Goal: Task Accomplishment & Management: Manage account settings

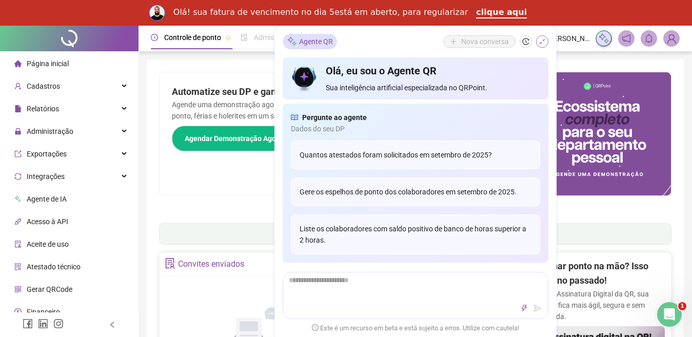
click at [542, 44] on icon "shrink" at bounding box center [541, 41] width 7 height 7
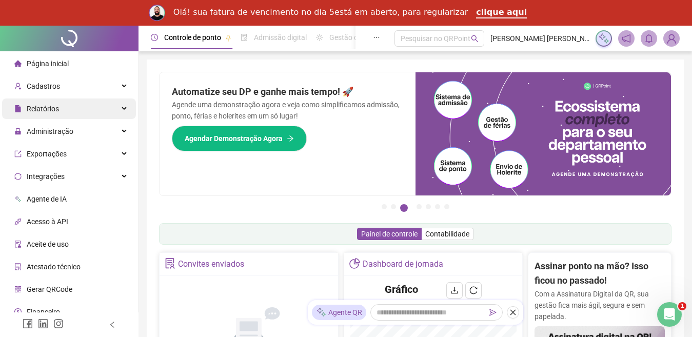
click at [46, 106] on span "Relatórios" at bounding box center [43, 109] width 32 height 8
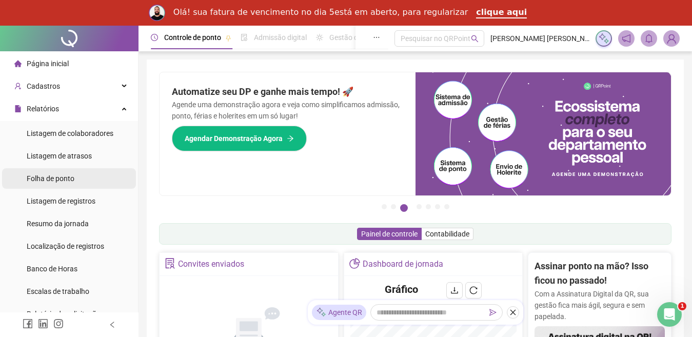
click at [49, 175] on span "Folha de ponto" at bounding box center [51, 178] width 48 height 8
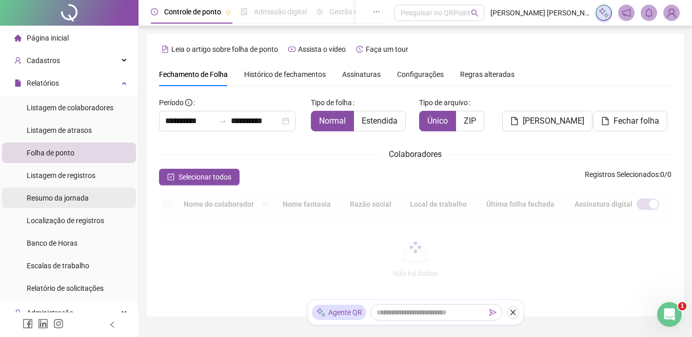
scroll to position [42, 0]
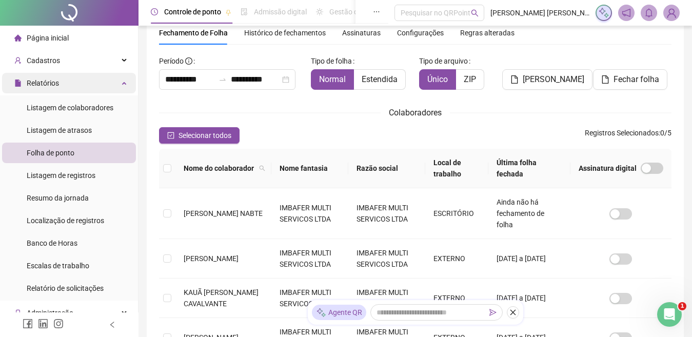
click at [84, 81] on div "Relatórios" at bounding box center [69, 83] width 134 height 21
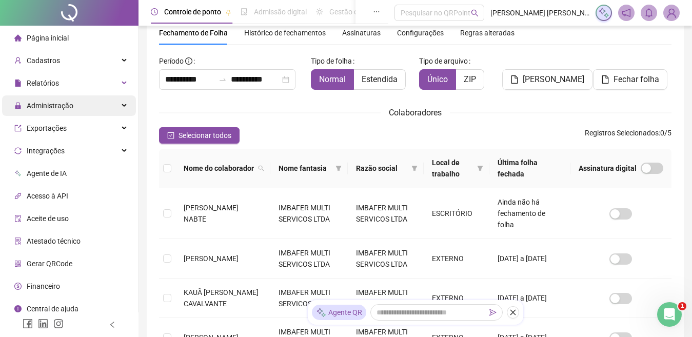
click at [55, 107] on span "Administração" at bounding box center [50, 106] width 47 height 8
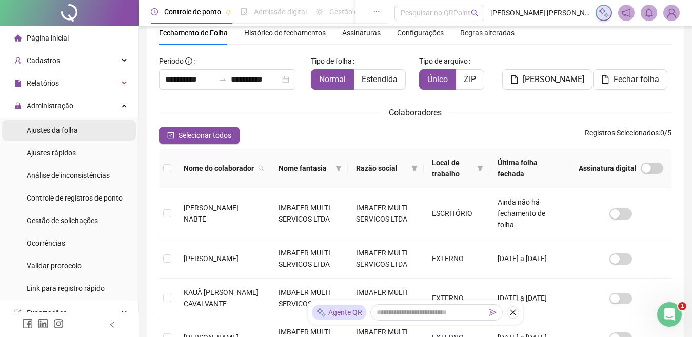
click at [55, 138] on div "Ajustes da folha" at bounding box center [52, 130] width 51 height 21
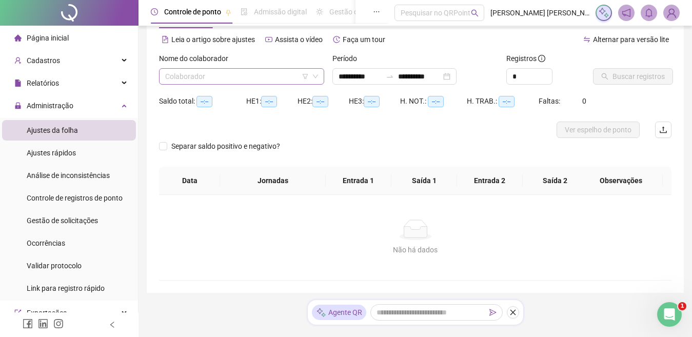
click at [198, 81] on input "search" at bounding box center [237, 76] width 144 height 15
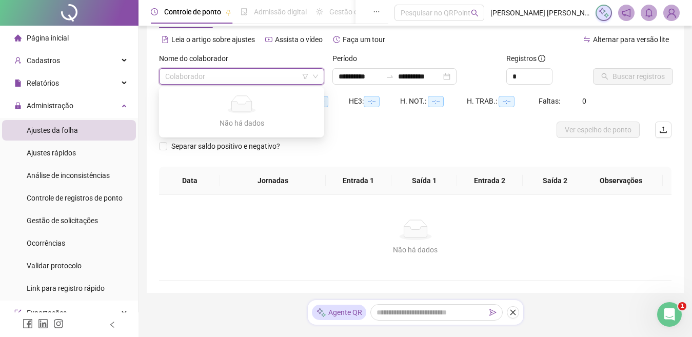
click at [198, 81] on input "search" at bounding box center [237, 76] width 144 height 15
type input "**********"
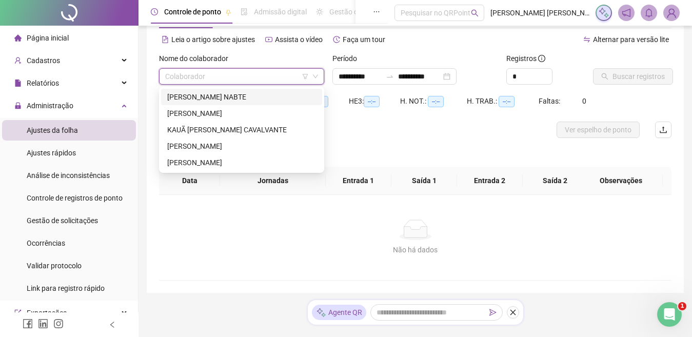
click at [204, 94] on div "[PERSON_NAME] NABTE" at bounding box center [241, 96] width 149 height 11
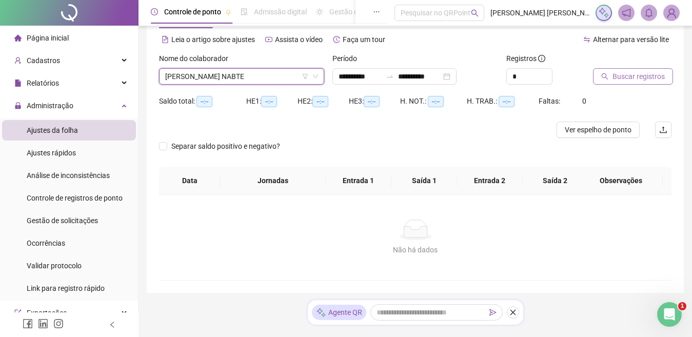
click at [617, 75] on span "Buscar registros" at bounding box center [638, 76] width 52 height 11
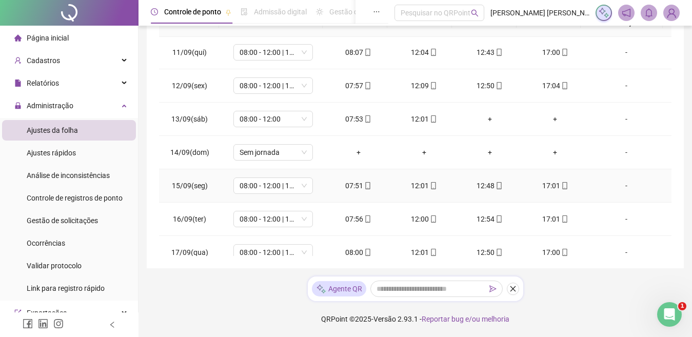
scroll to position [348, 0]
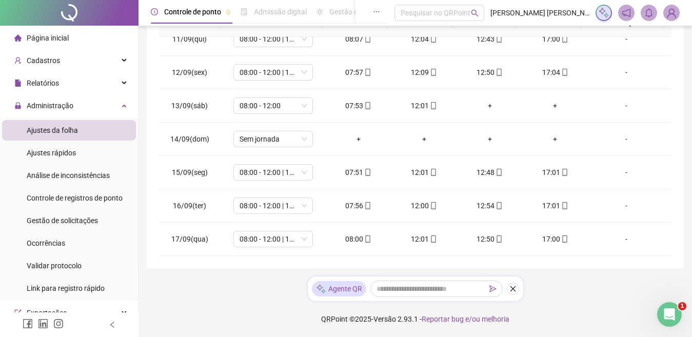
click at [52, 34] on span "Página inicial" at bounding box center [48, 38] width 42 height 8
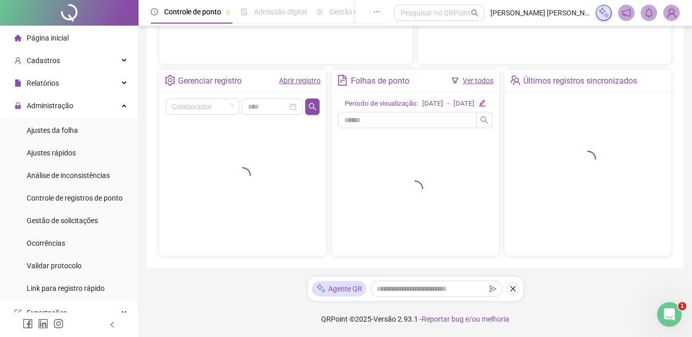
scroll to position [192, 0]
